Goal: Transaction & Acquisition: Obtain resource

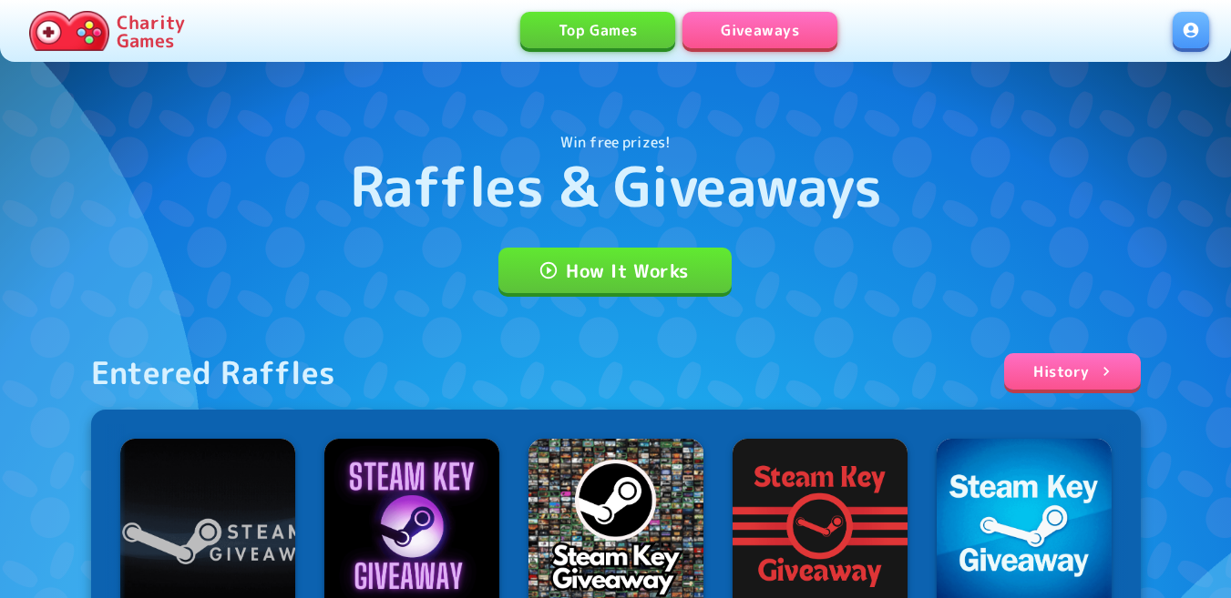
click at [1187, 29] on link at bounding box center [1190, 30] width 36 height 36
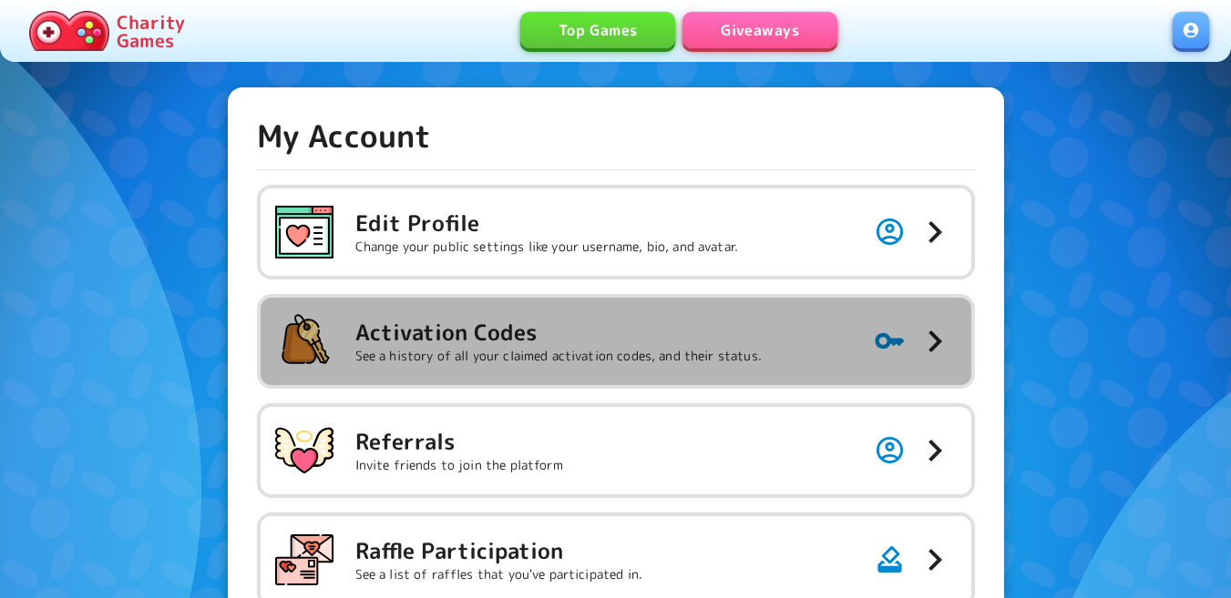
click at [601, 339] on h5 "Activation Codes" at bounding box center [558, 332] width 406 height 29
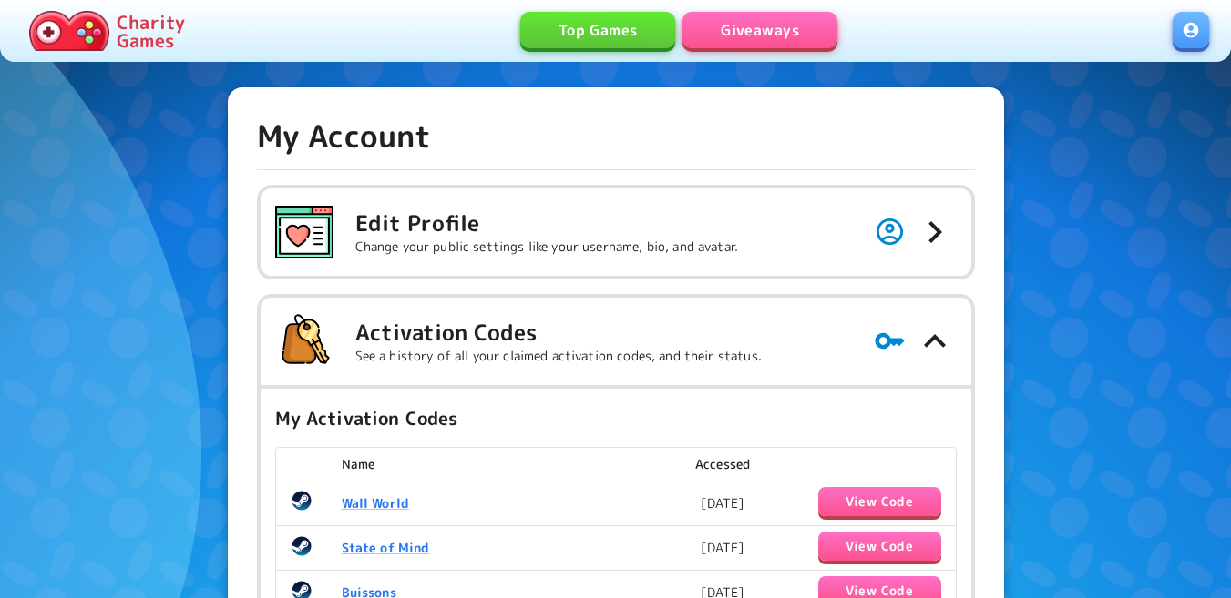
click at [731, 25] on link "Giveaways" at bounding box center [759, 30] width 155 height 36
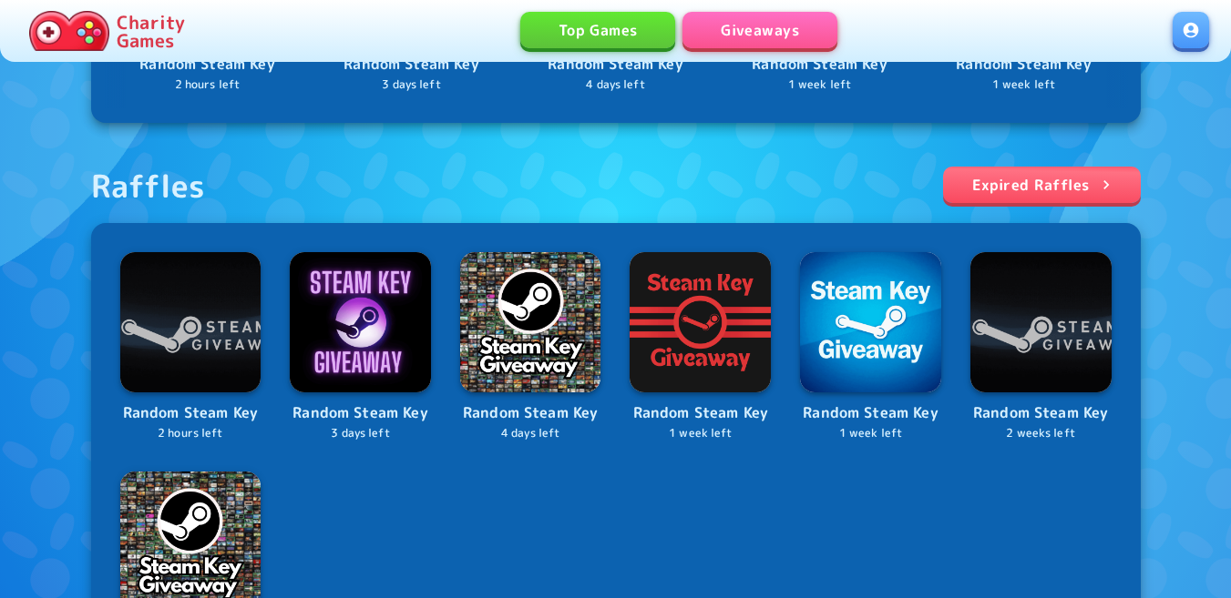
scroll to position [638, 0]
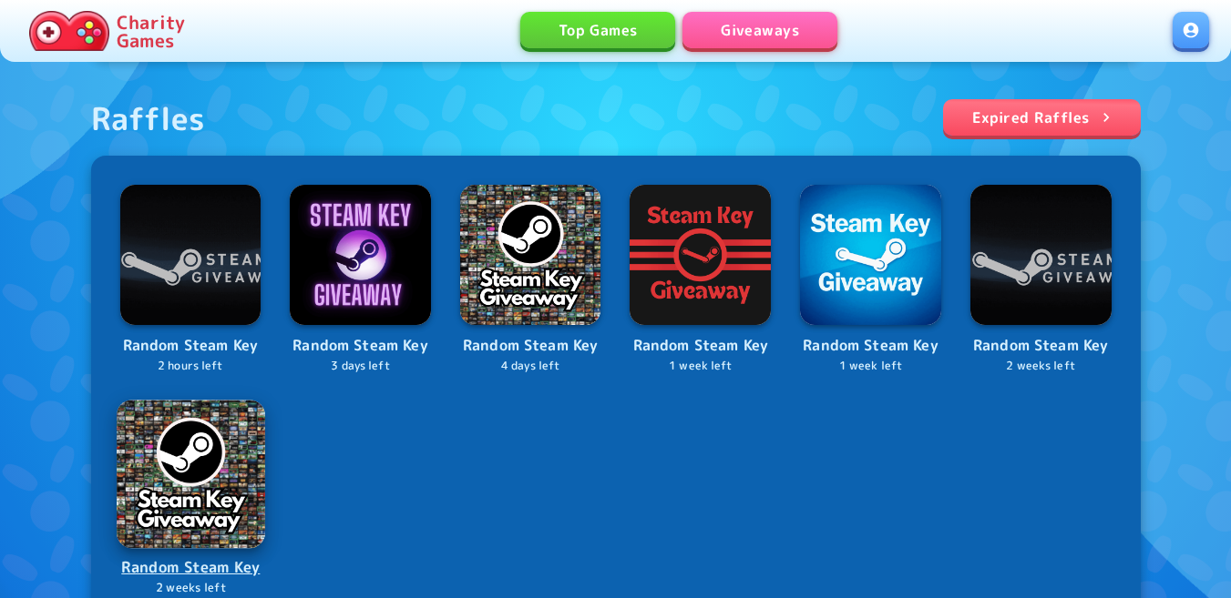
click at [179, 470] on img at bounding box center [191, 474] width 148 height 148
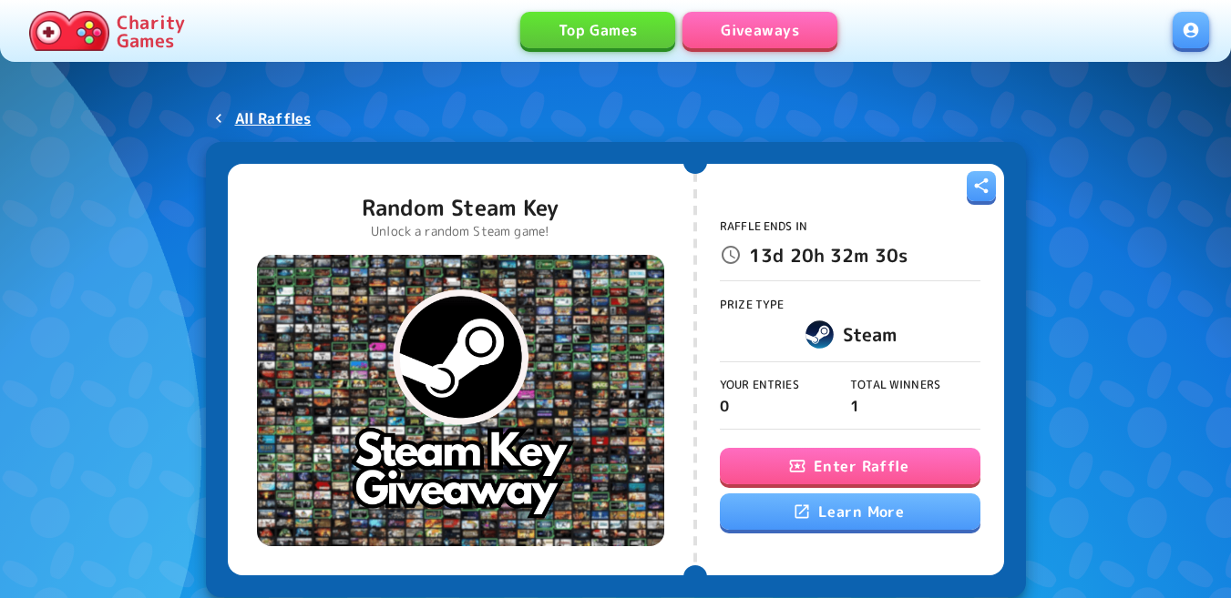
click at [751, 457] on button "Enter Raffle" at bounding box center [850, 466] width 260 height 36
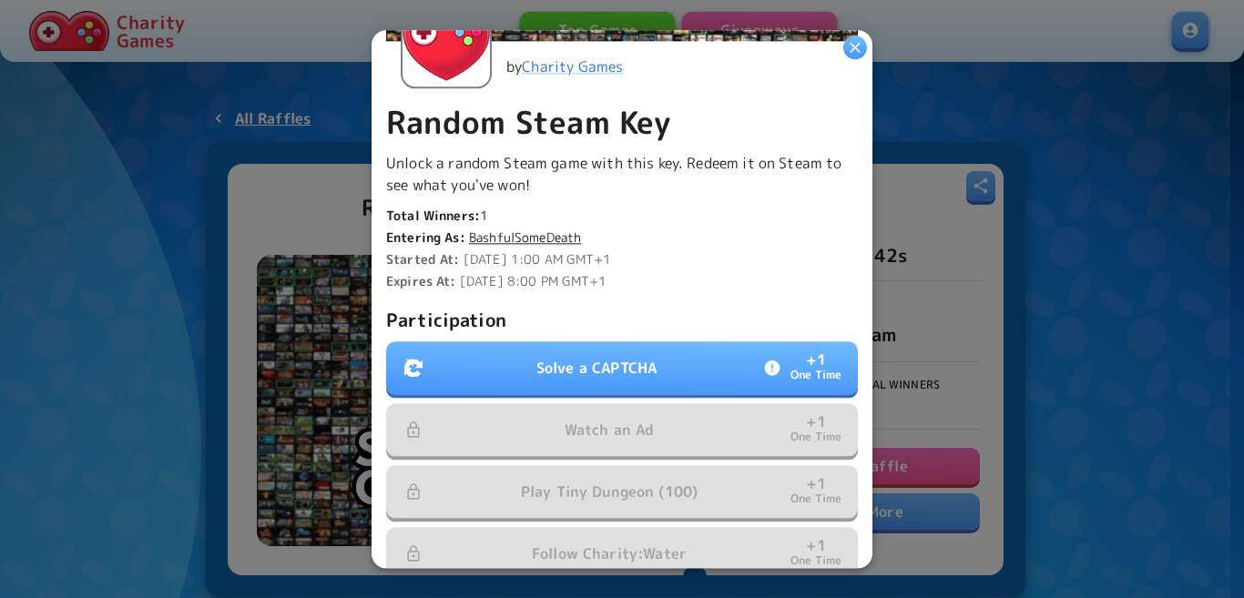
scroll to position [273, 0]
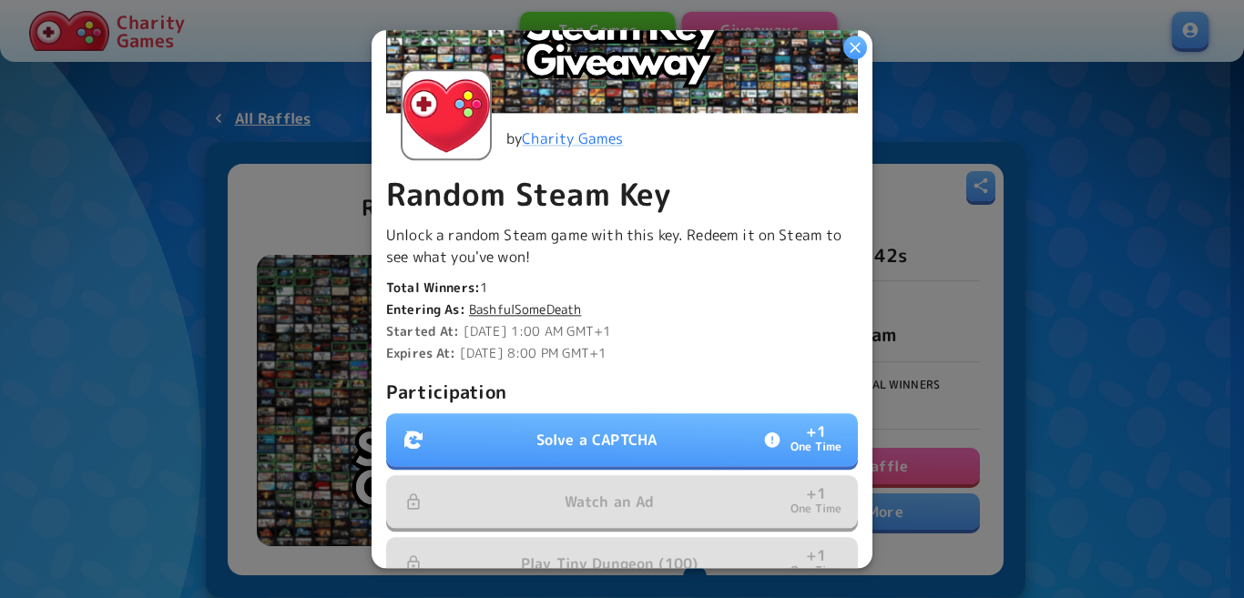
click at [607, 432] on p "Solve a CAPTCHA" at bounding box center [596, 440] width 120 height 22
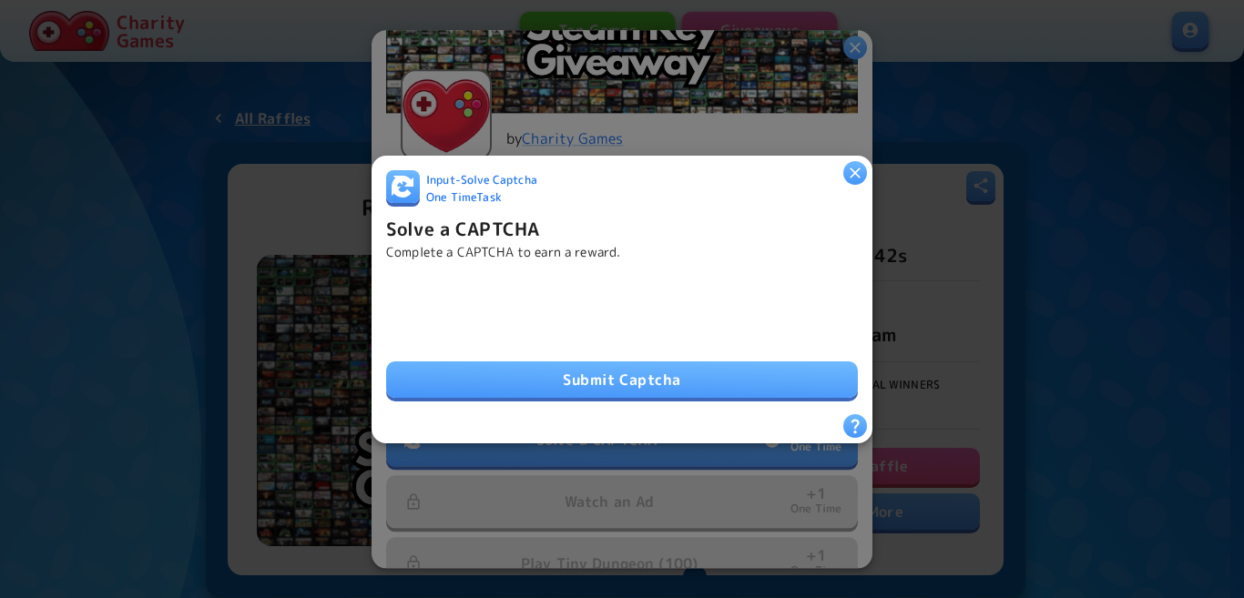
click at [485, 364] on button "Submit Captcha" at bounding box center [622, 380] width 472 height 36
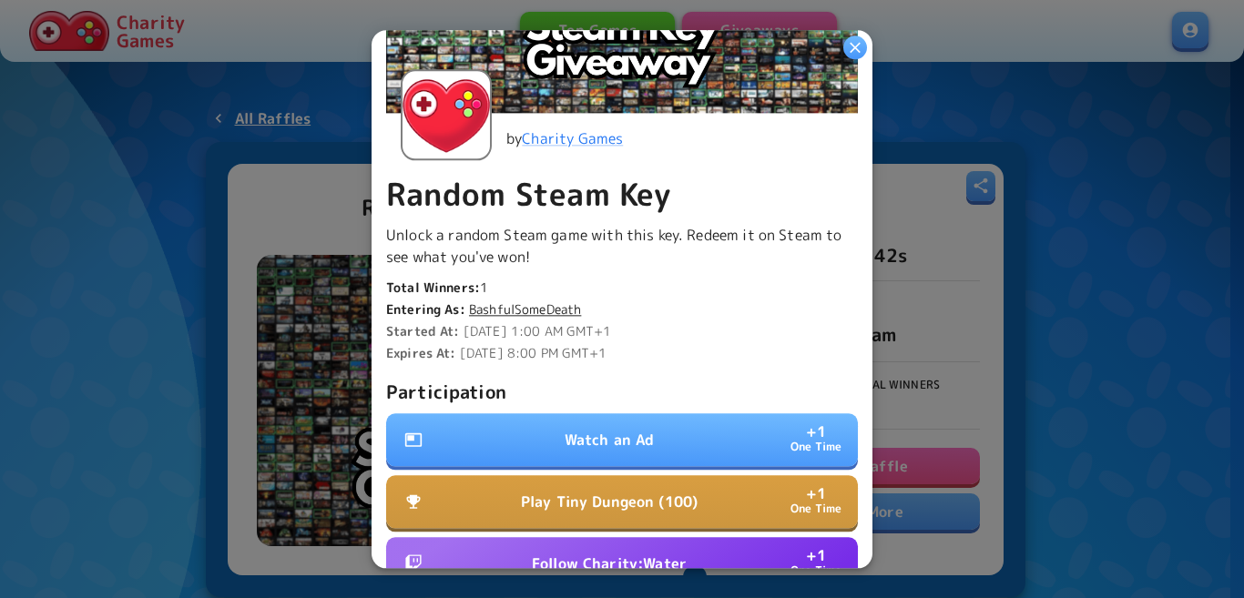
click at [627, 417] on button "Watch an Ad + 1 One Time" at bounding box center [622, 440] width 472 height 53
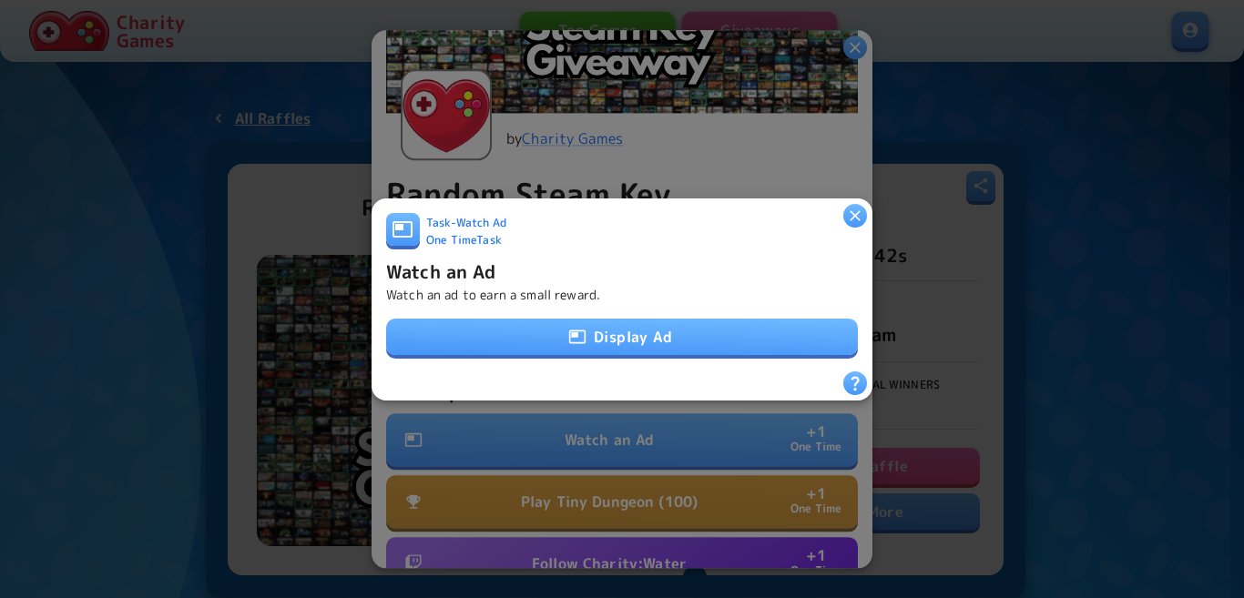
click at [623, 339] on button "Display Ad" at bounding box center [622, 337] width 472 height 36
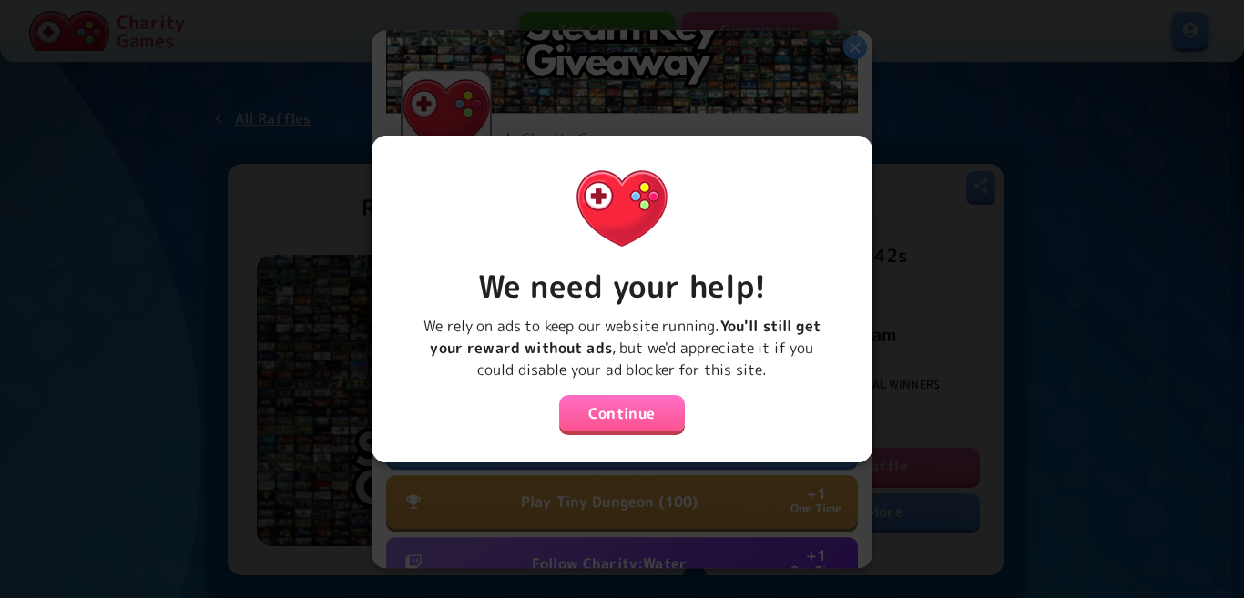
click at [624, 405] on button "Continue" at bounding box center [622, 413] width 126 height 36
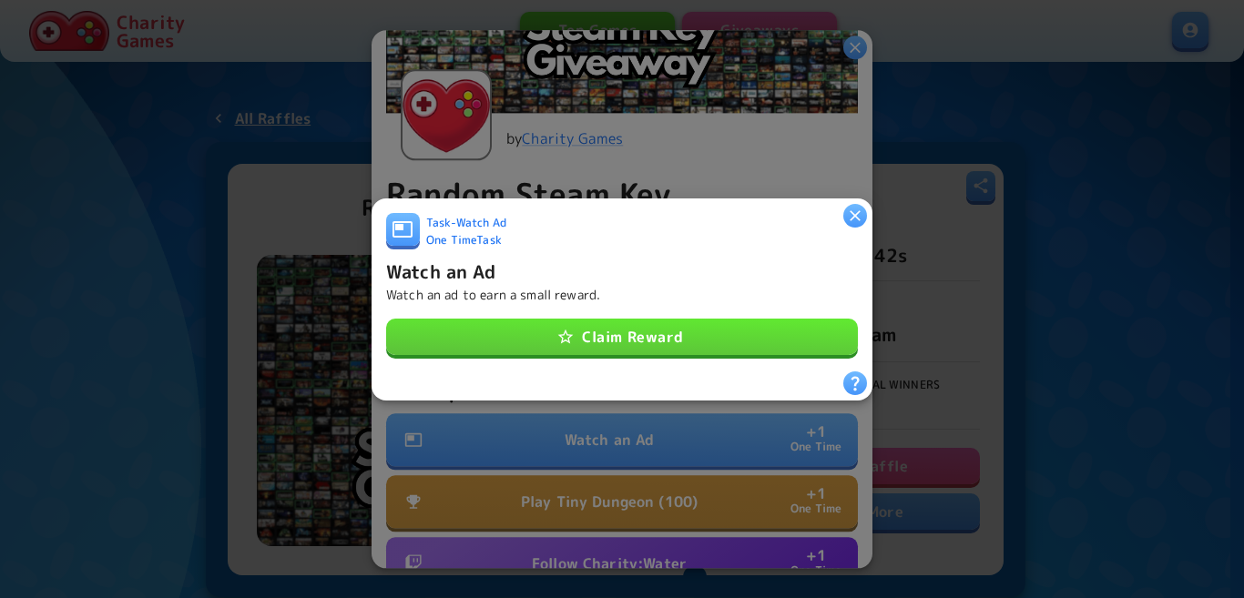
click at [582, 327] on button "Claim Reward" at bounding box center [622, 337] width 472 height 36
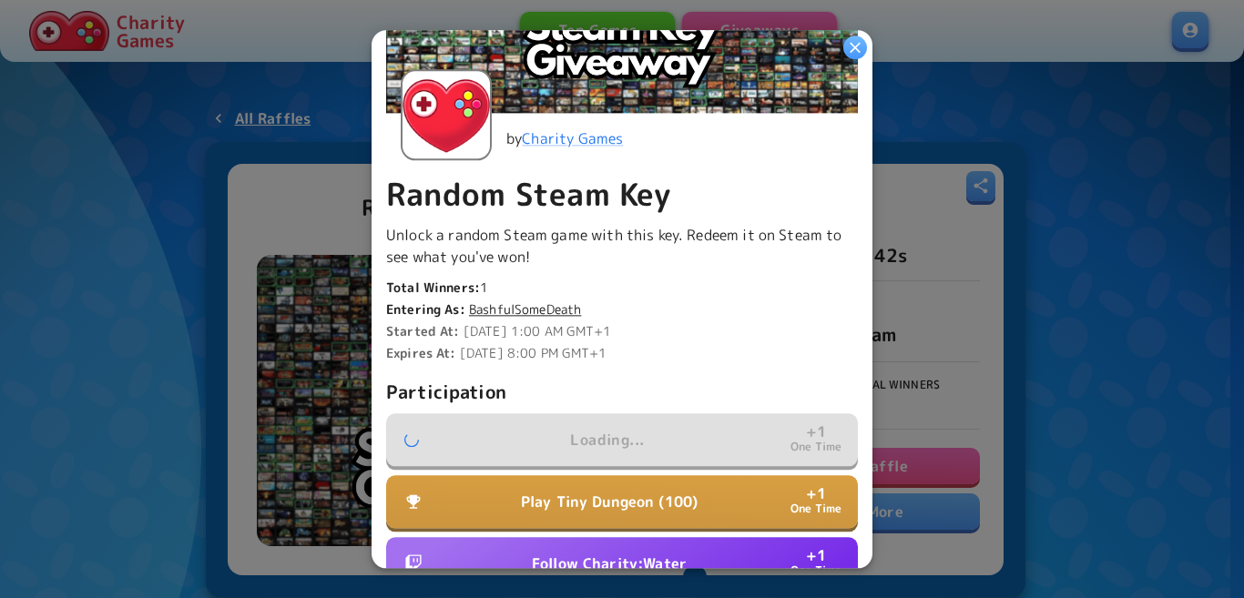
scroll to position [455, 0]
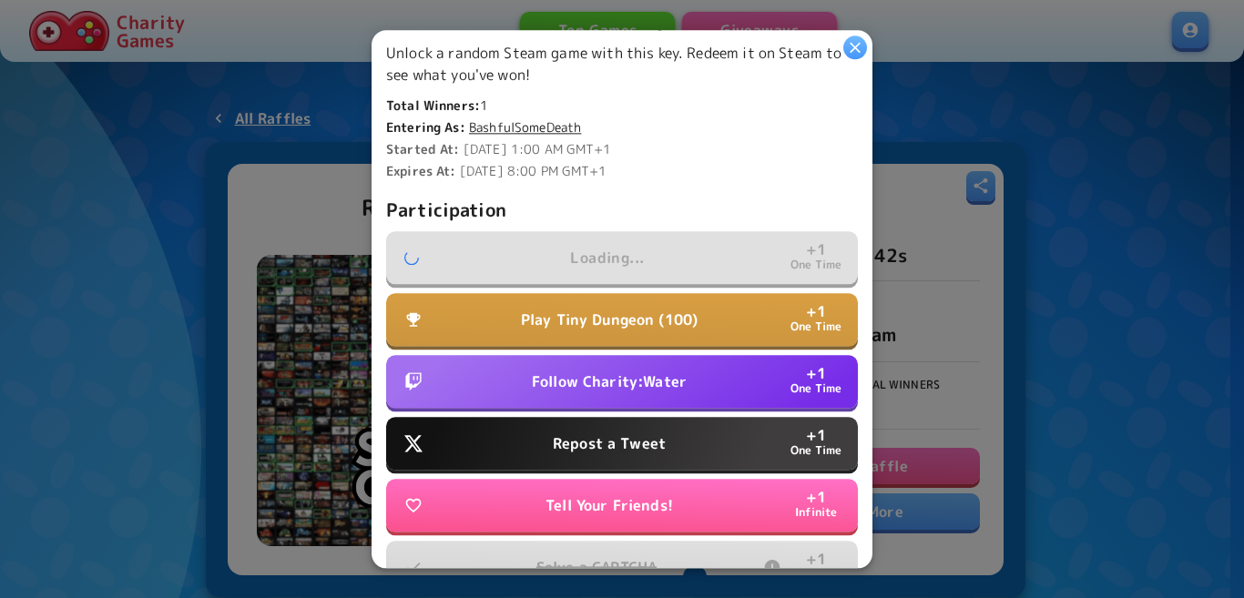
click at [589, 433] on p "Repost a Tweet" at bounding box center [609, 444] width 113 height 22
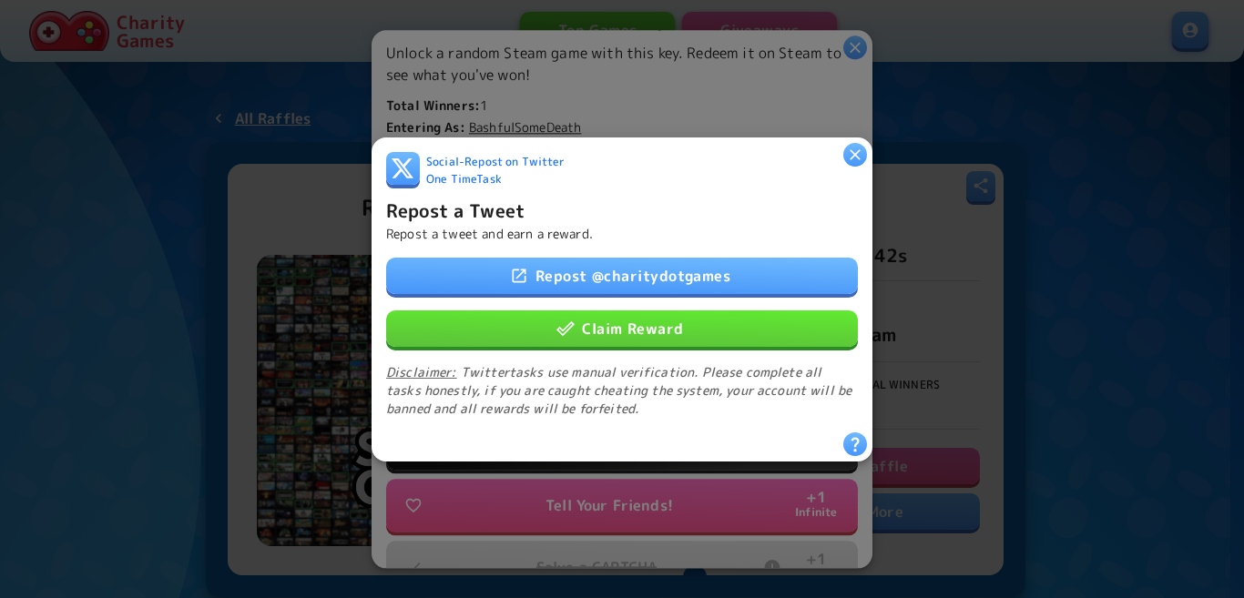
click at [603, 324] on button "Claim Reward" at bounding box center [622, 328] width 472 height 36
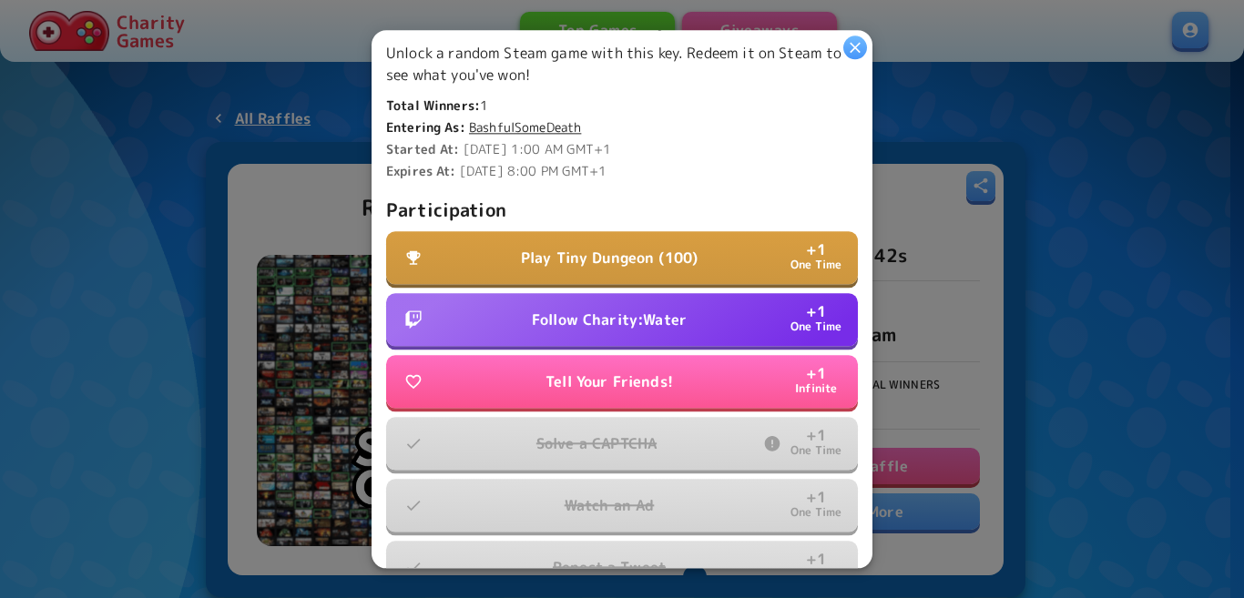
click at [617, 318] on p "Follow Charity:Water" at bounding box center [609, 320] width 155 height 22
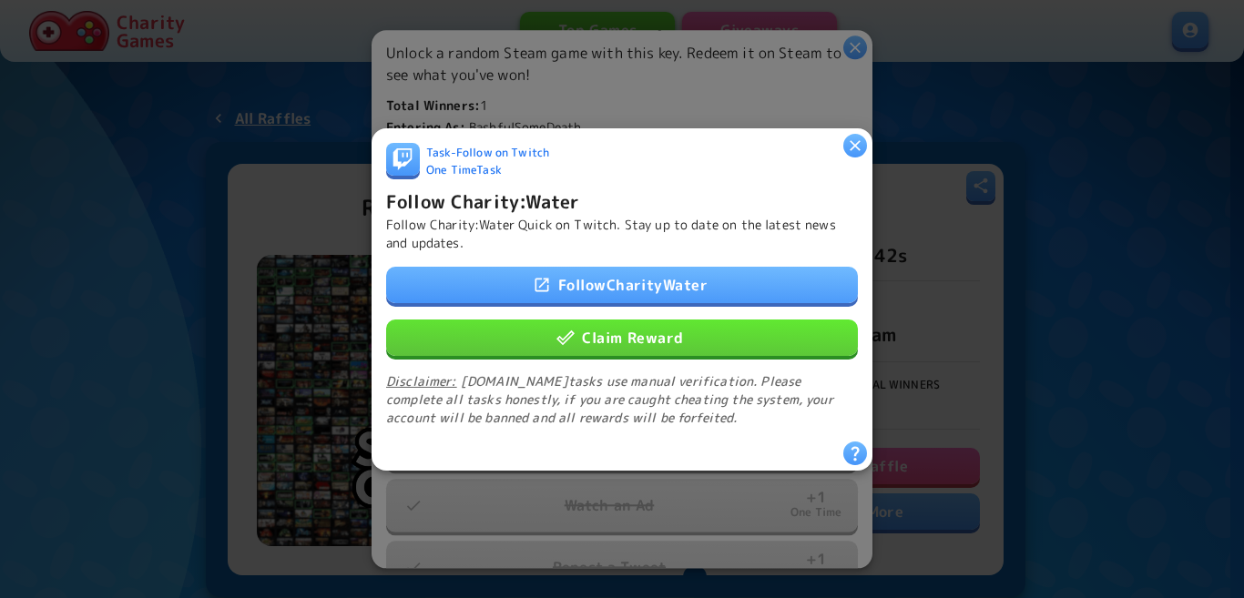
click at [649, 337] on button "Claim Reward" at bounding box center [622, 337] width 472 height 36
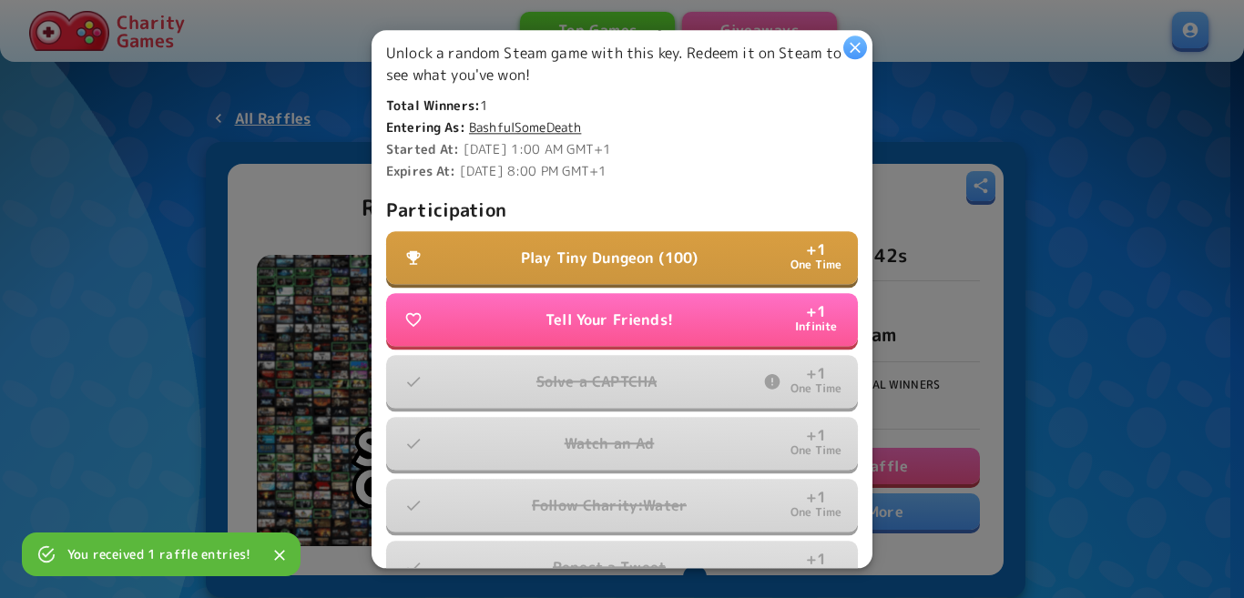
click at [649, 247] on p "Play Tiny Dungeon (100)" at bounding box center [609, 258] width 177 height 22
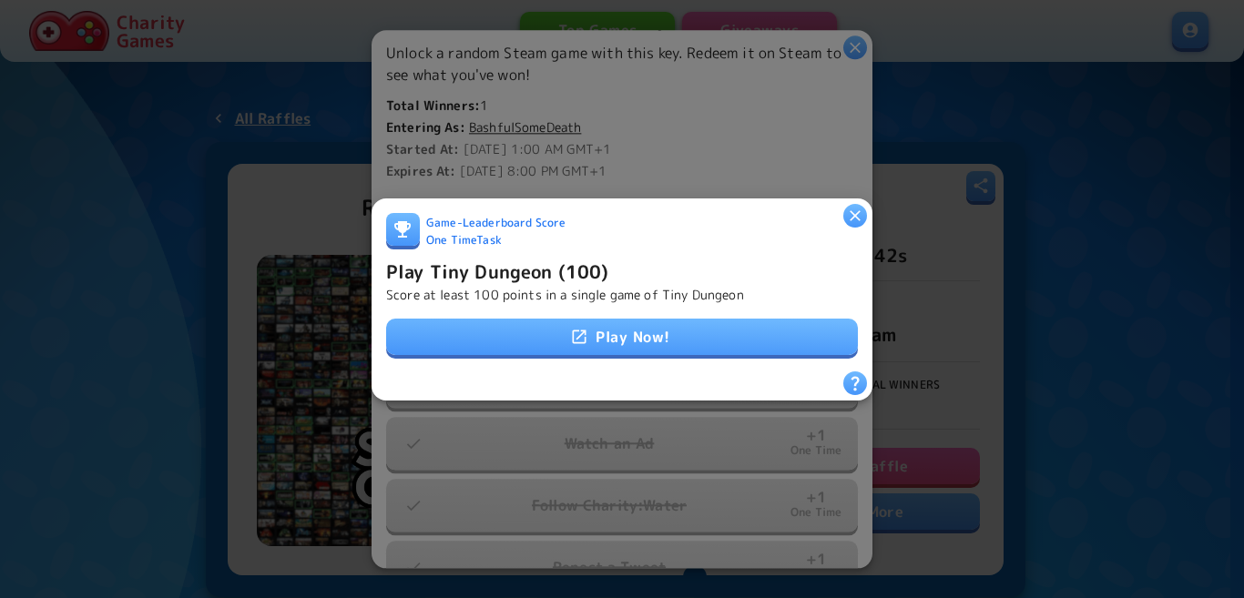
click at [712, 336] on link "Play Now!" at bounding box center [622, 337] width 472 height 36
click at [468, 261] on h6 "Play Tiny Dungeon (100)" at bounding box center [497, 270] width 222 height 29
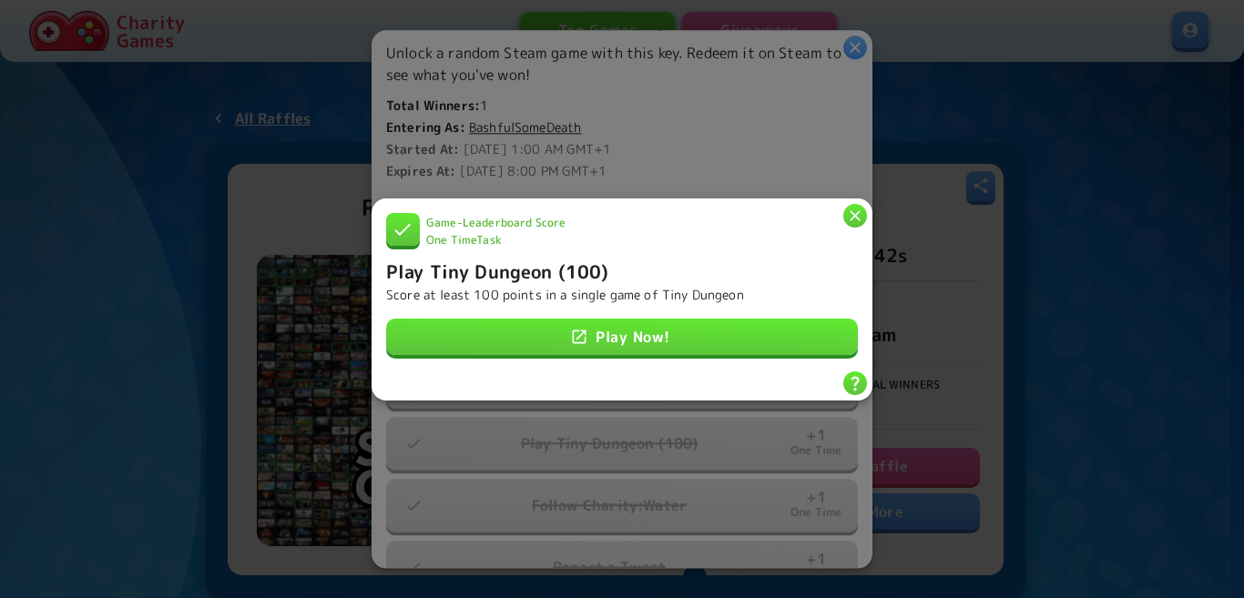
click at [858, 210] on icon "button" at bounding box center [855, 215] width 11 height 11
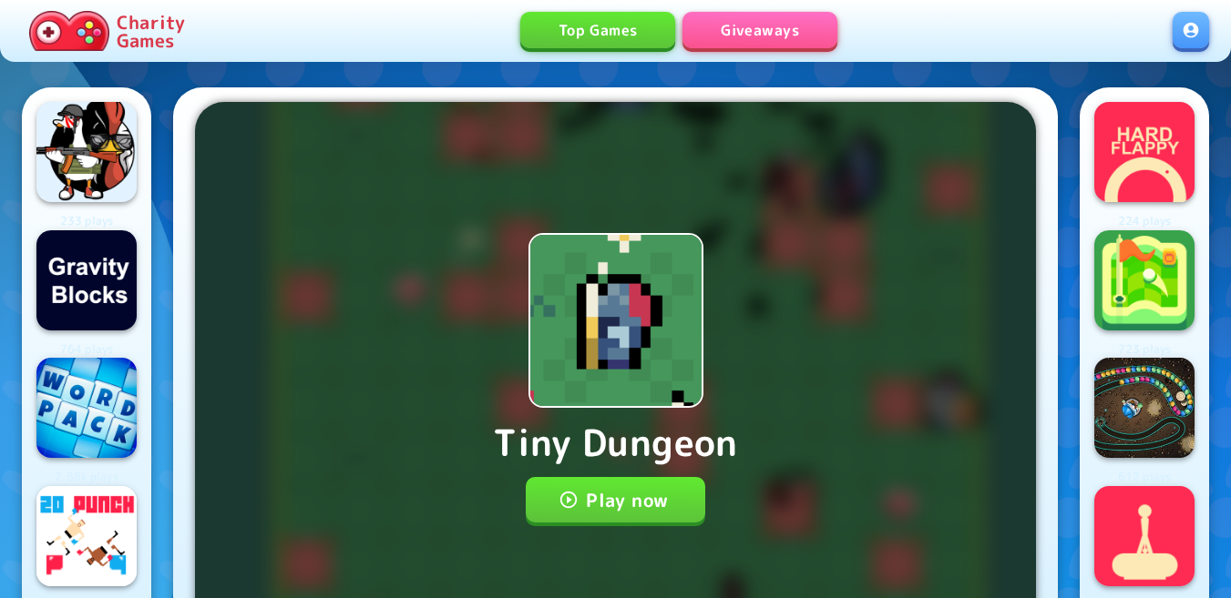
click at [660, 507] on button "Play now" at bounding box center [615, 500] width 179 height 46
